Goal: Transaction & Acquisition: Purchase product/service

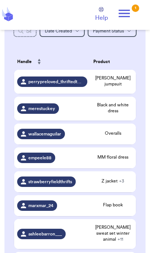
click at [122, 183] on span "+ 3" at bounding box center [121, 181] width 5 height 4
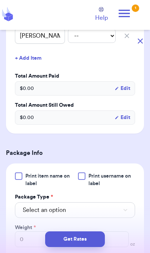
scroll to position [255, 0]
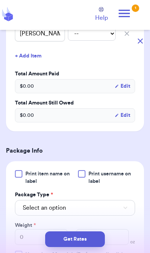
click at [108, 216] on button "Select an option" at bounding box center [75, 208] width 120 height 16
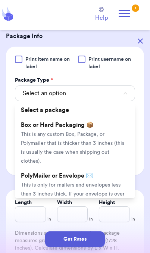
scroll to position [372, 0]
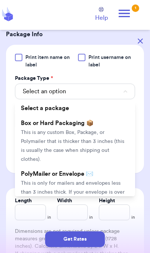
click at [101, 186] on li "PolyMailer or Envelope ✉️ This is only for mailers and envelopes less than 3 in…" at bounding box center [75, 192] width 120 height 51
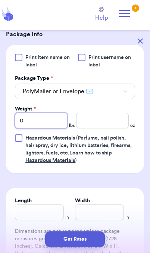
click at [54, 128] on input "0" at bounding box center [41, 121] width 53 height 16
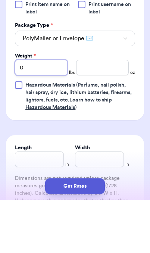
type input "02"
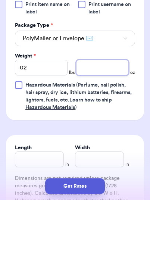
click at [118, 113] on input "number" at bounding box center [102, 121] width 53 height 16
type input "14"
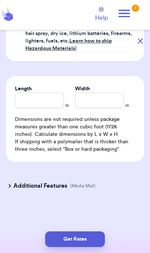
scroll to position [493, 0]
click at [45, 105] on input "Length" at bounding box center [39, 101] width 49 height 16
click at [63, 240] on button "Get Rates" at bounding box center [75, 240] width 60 height 16
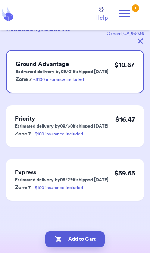
scroll to position [0, 0]
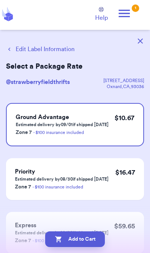
click at [92, 246] on button "Add to Cart" at bounding box center [75, 240] width 60 height 16
checkbox input "true"
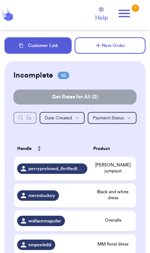
click at [54, 50] on button "Customer Link" at bounding box center [37, 45] width 67 height 16
